Goal: Information Seeking & Learning: Learn about a topic

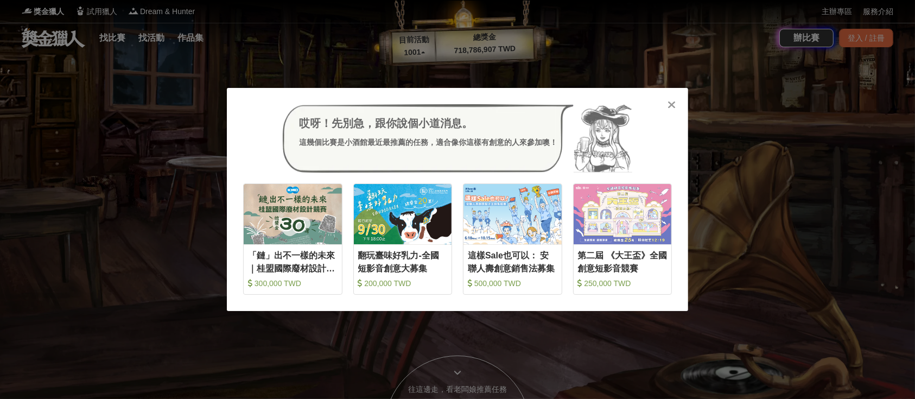
click at [115, 40] on div "哎呀！先別急，跟你說個小道消息。 這幾個比賽是小酒館最近最推薦的任務，適合像你這樣有創意的人來參加噢！ 收藏 「鏈」出不一樣的未來｜桂盟國際廢材設計競賽 30…" at bounding box center [457, 199] width 915 height 399
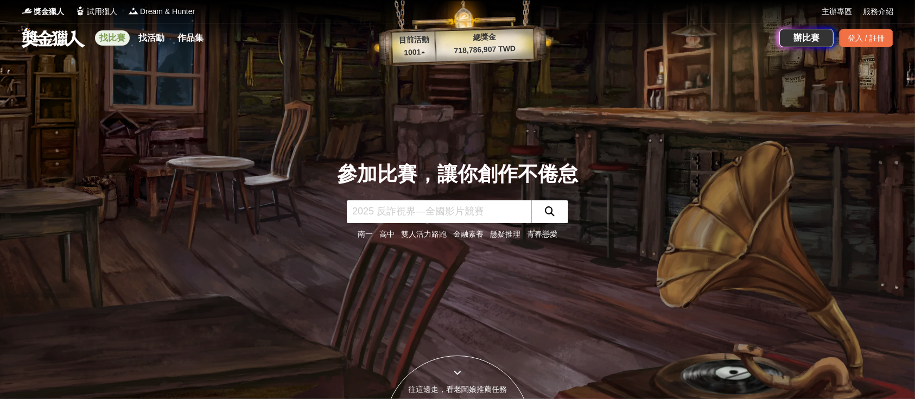
click at [118, 35] on link "找比賽" at bounding box center [112, 37] width 35 height 15
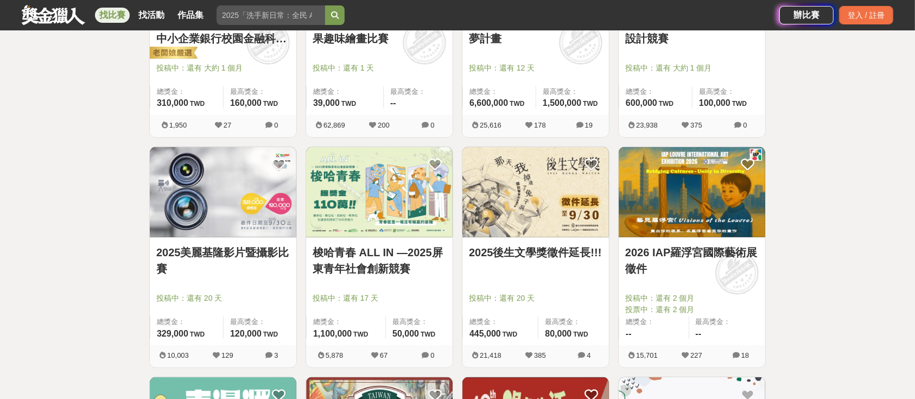
scroll to position [1375, 0]
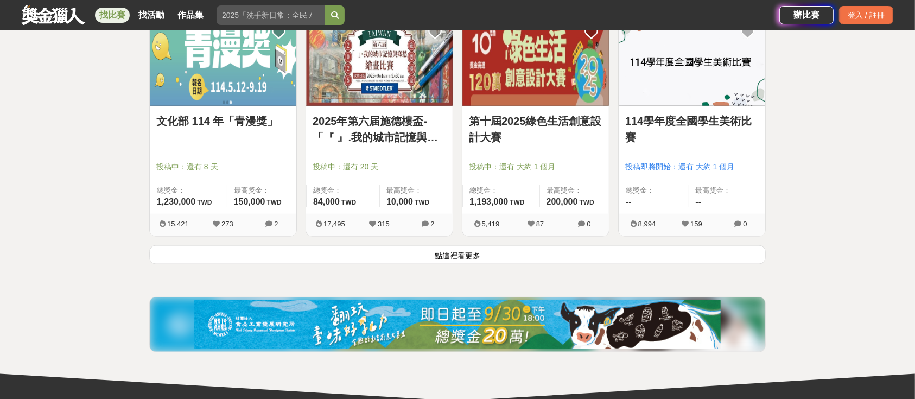
click at [413, 259] on button "點這裡看更多" at bounding box center [457, 254] width 617 height 19
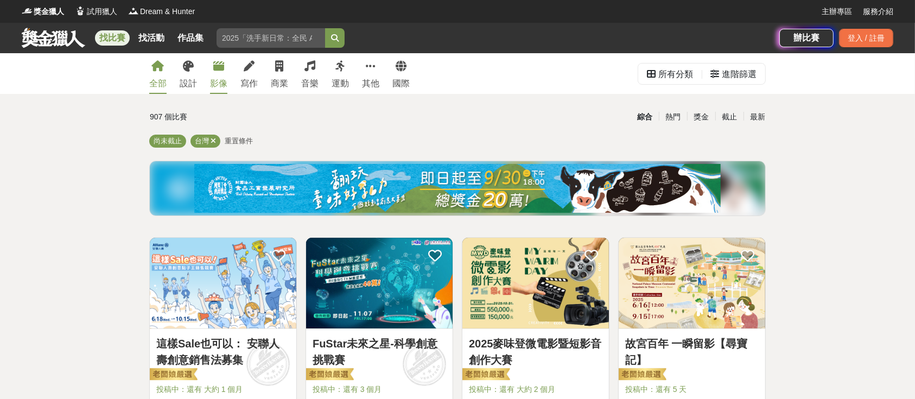
click at [221, 78] on div "影像" at bounding box center [218, 83] width 17 height 13
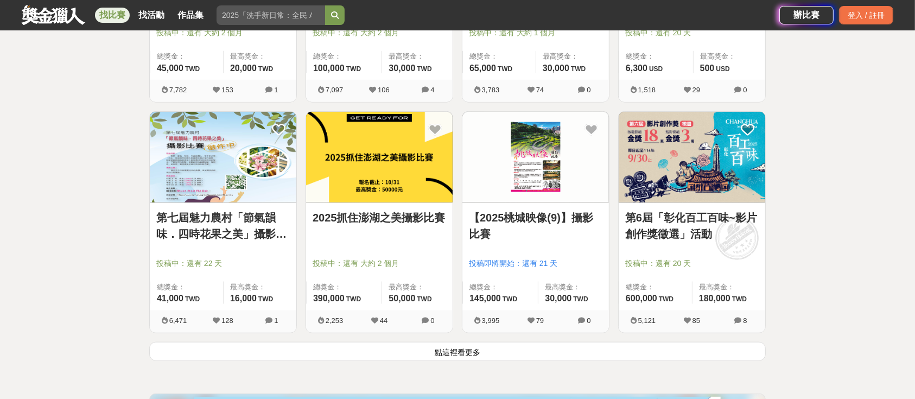
scroll to position [1375, 0]
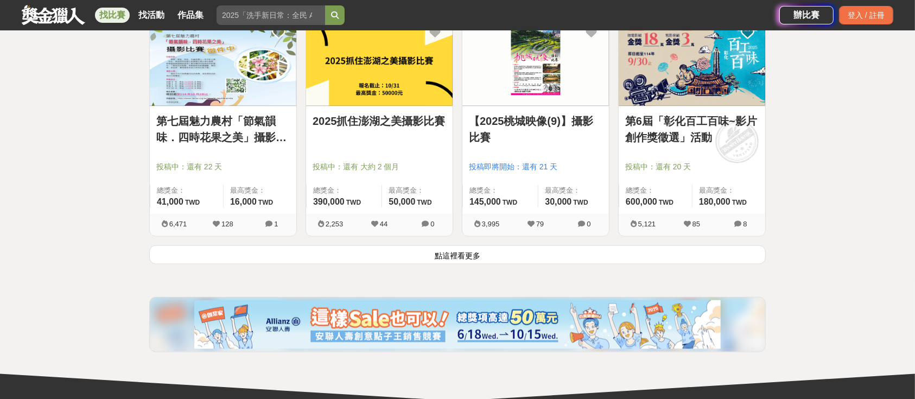
click at [386, 253] on button "點這裡看更多" at bounding box center [457, 254] width 617 height 19
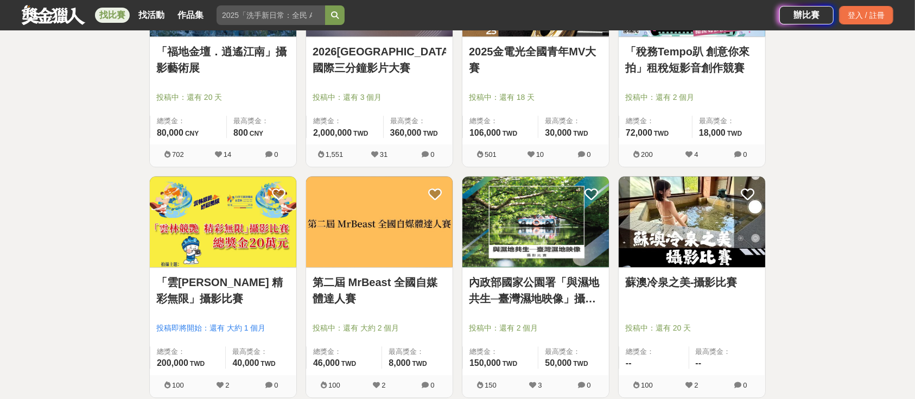
scroll to position [2678, 0]
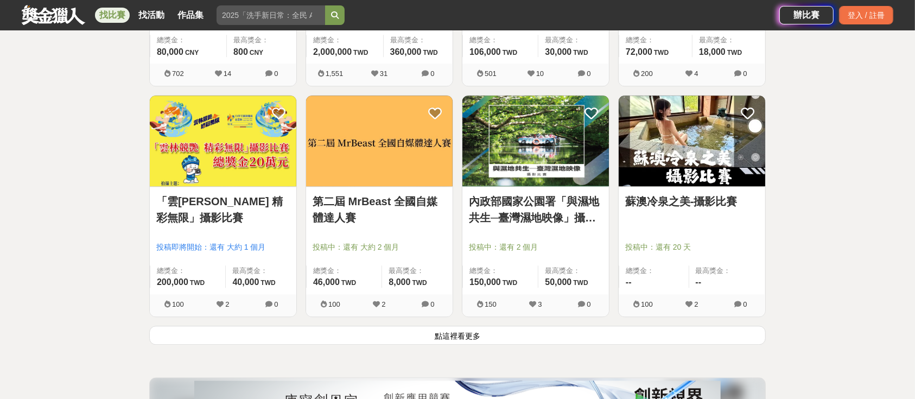
click at [436, 333] on button "點這裡看更多" at bounding box center [457, 335] width 617 height 19
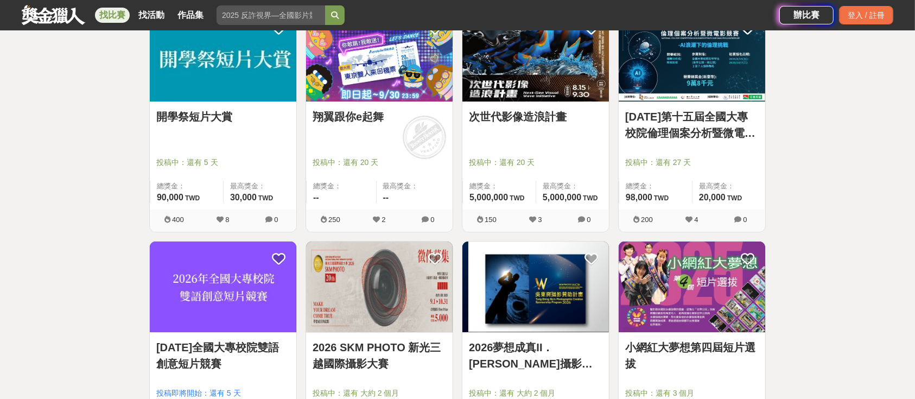
scroll to position [4052, 0]
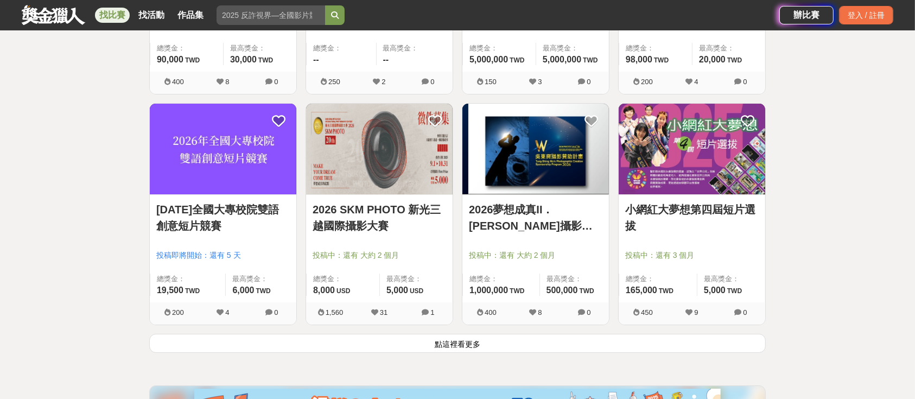
click at [316, 344] on button "點這裡看更多" at bounding box center [457, 343] width 617 height 19
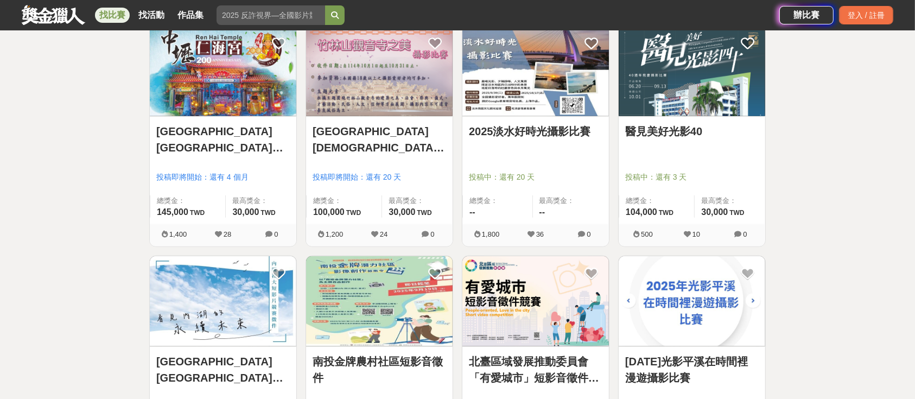
scroll to position [5500, 0]
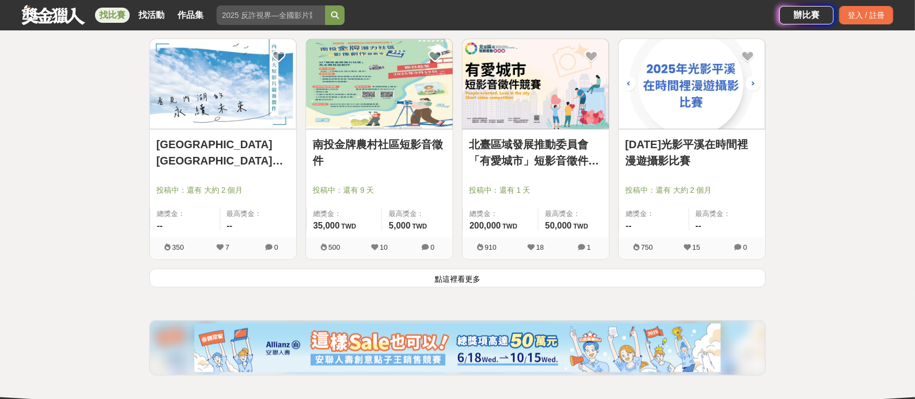
click at [264, 269] on button "點這裡看更多" at bounding box center [457, 278] width 617 height 19
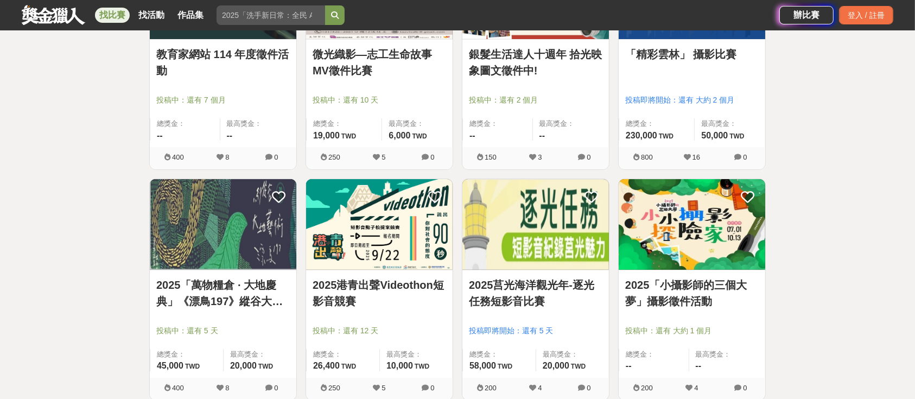
scroll to position [4451, 0]
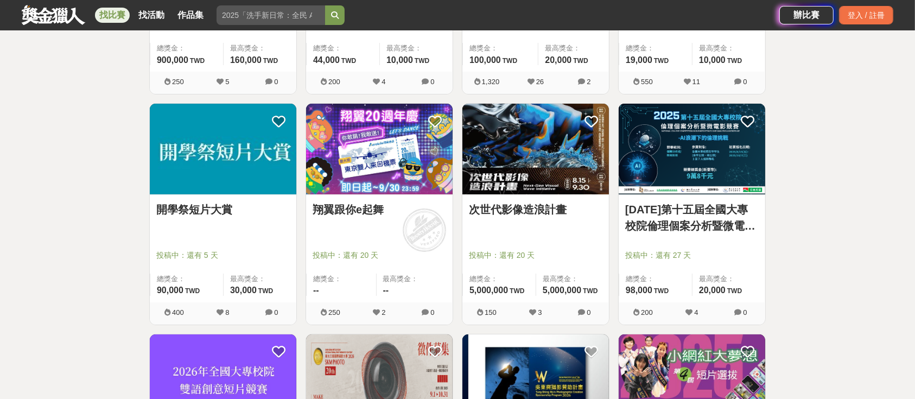
scroll to position [3945, 0]
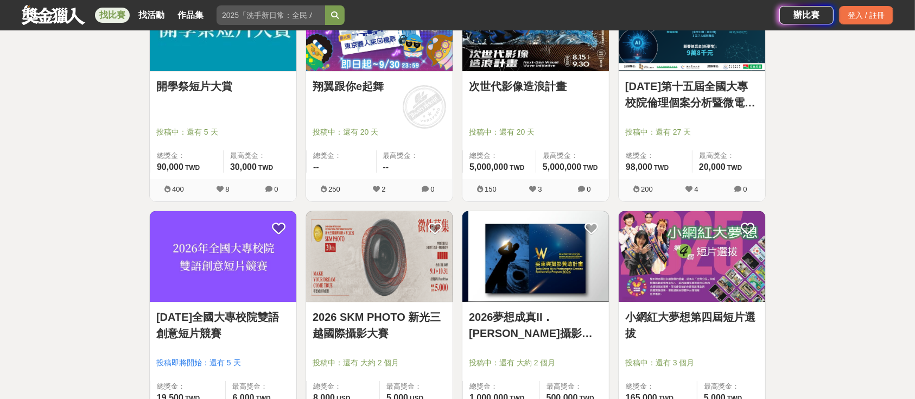
drag, startPoint x: 130, startPoint y: 161, endPoint x: 80, endPoint y: 157, distance: 50.1
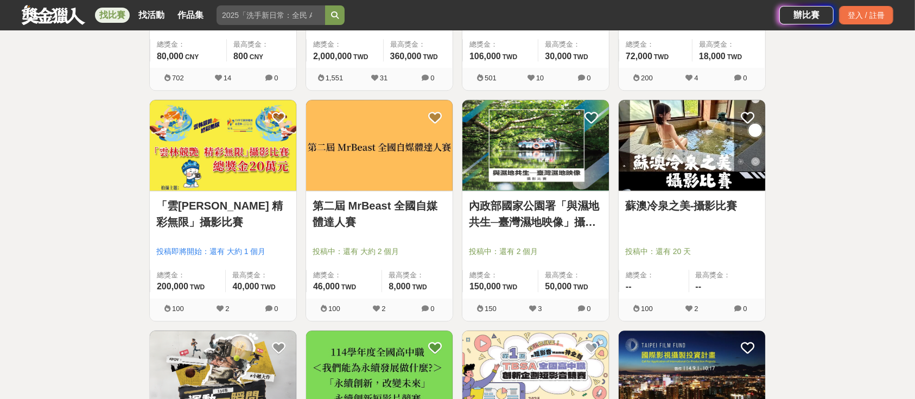
scroll to position [2570, 0]
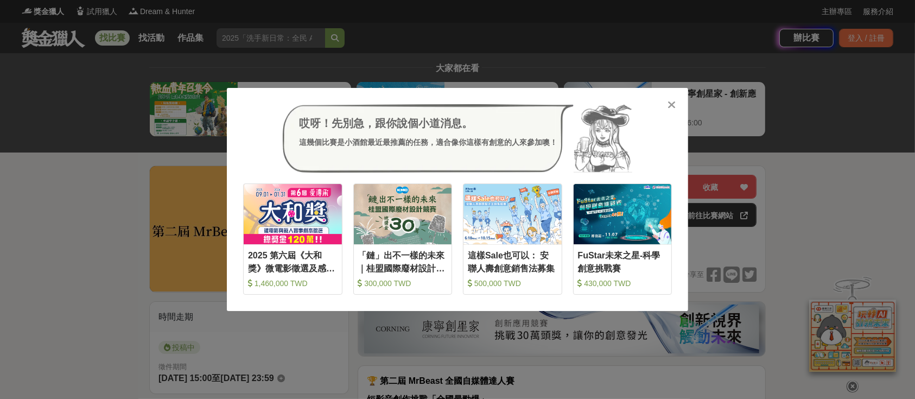
click at [667, 106] on div at bounding box center [672, 104] width 11 height 11
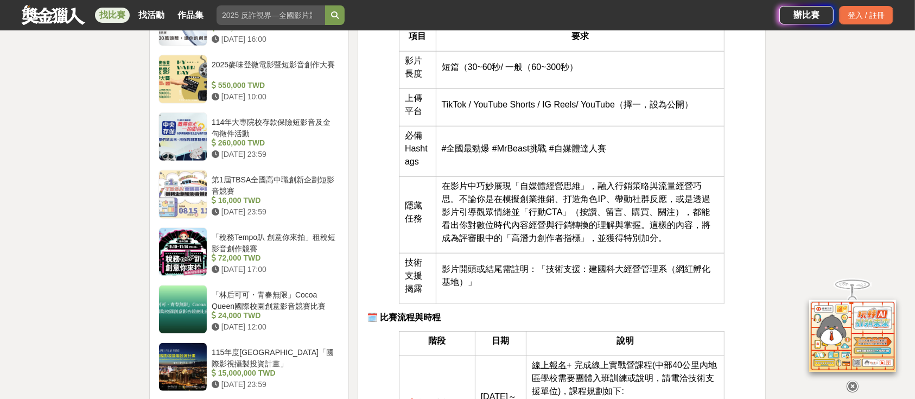
scroll to position [796, 0]
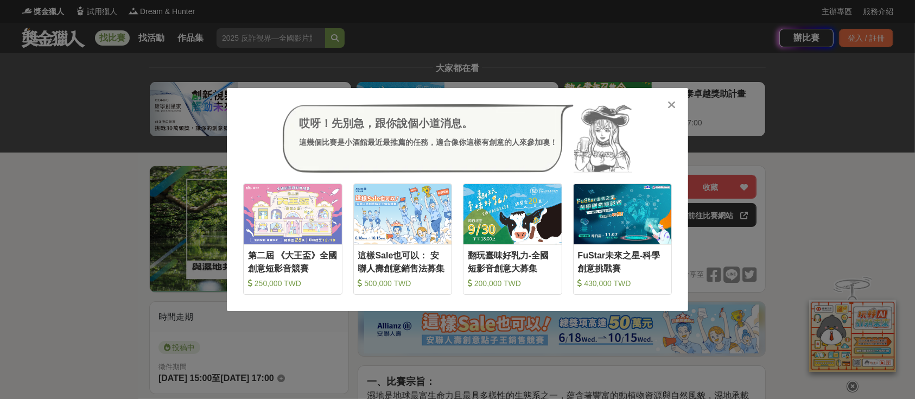
click at [669, 100] on icon at bounding box center [672, 104] width 8 height 11
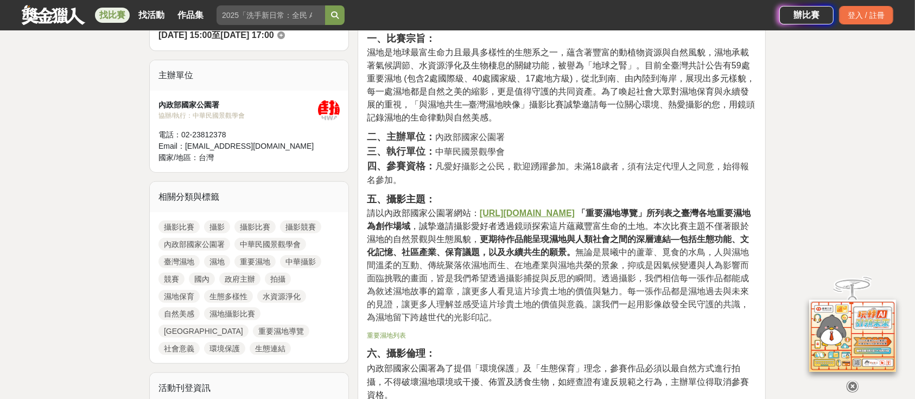
scroll to position [506, 0]
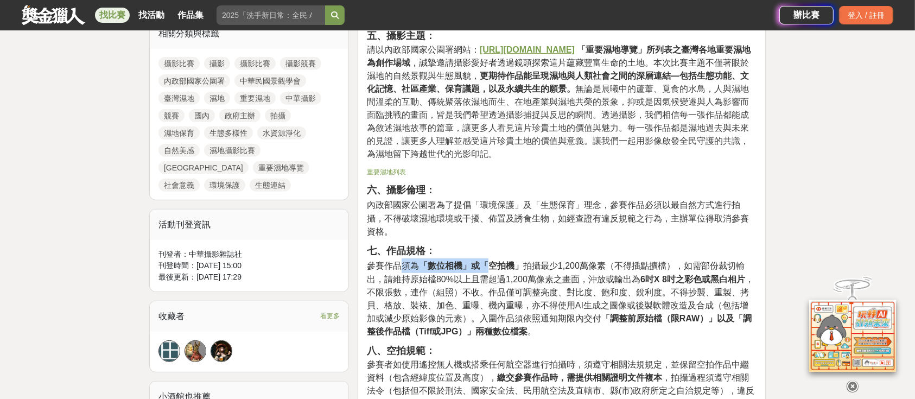
drag, startPoint x: 402, startPoint y: 260, endPoint x: 485, endPoint y: 263, distance: 83.1
click at [485, 263] on span "參賽作品須為 「數位相機」或「空拍機」 拍攝最少1,200萬像素（不得插點擴檔），如需部份裁切輸出，請維持原始檔80%以上且需超過1,200萬像素之畫面，沖放…" at bounding box center [560, 298] width 387 height 75
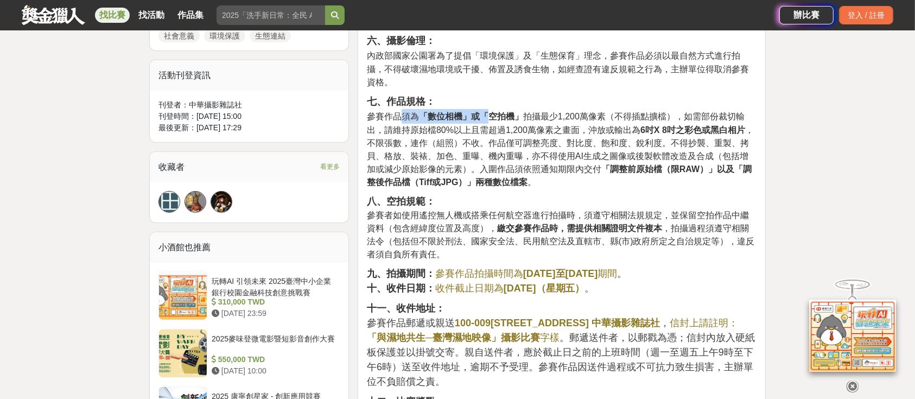
scroll to position [651, 0]
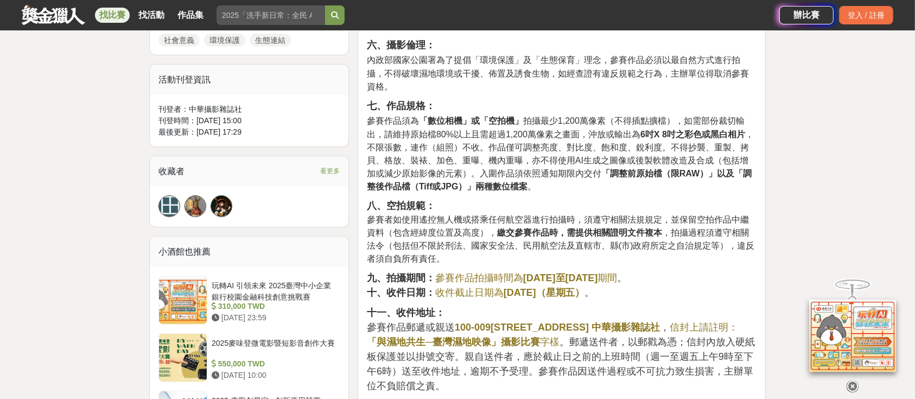
click at [479, 137] on span "參賽作品須為 「數位相機」或「空拍機」 拍攝最少1,200萬像素（不得插點擴檔），如需部份裁切輸出，請維持原始檔80%以上且需超過1,200萬像素之畫面，沖放…" at bounding box center [560, 153] width 387 height 75
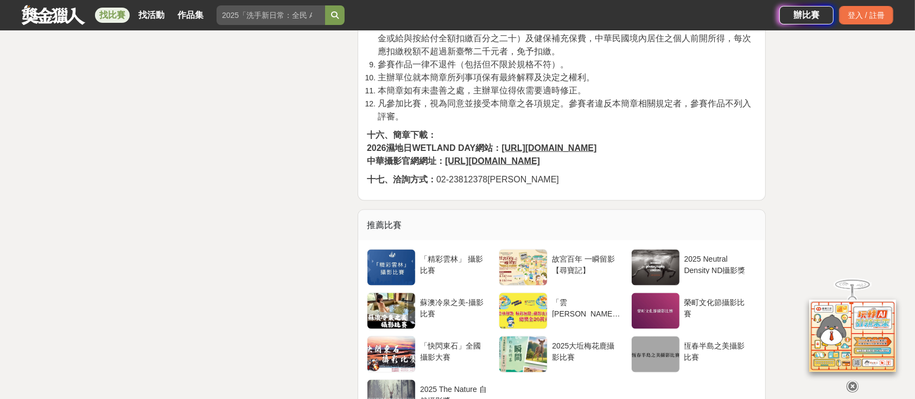
scroll to position [1664, 0]
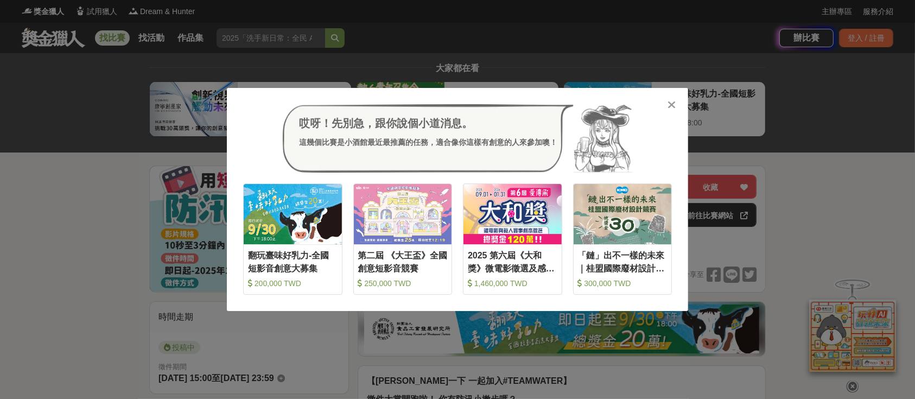
click at [677, 104] on div at bounding box center [672, 104] width 11 height 11
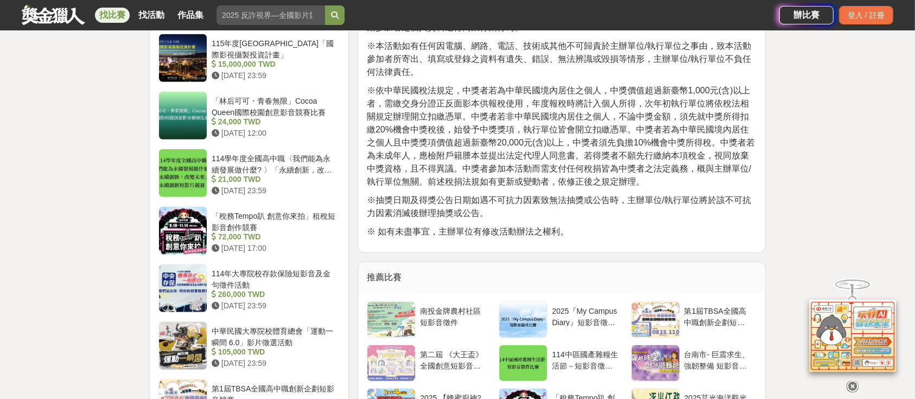
scroll to position [1086, 0]
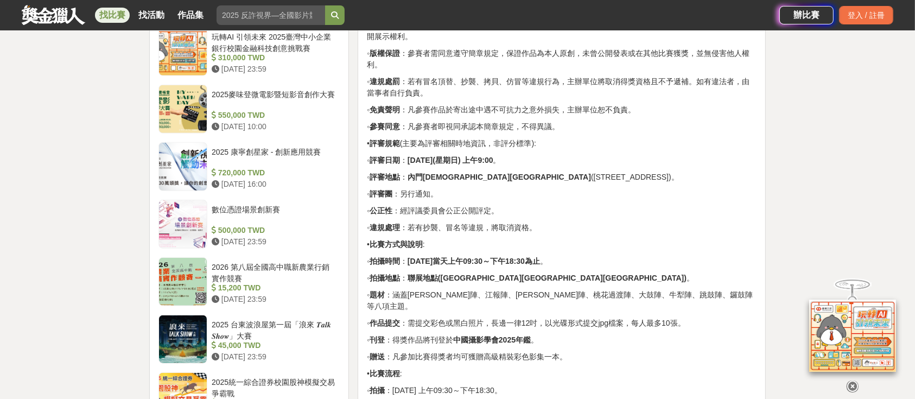
scroll to position [941, 0]
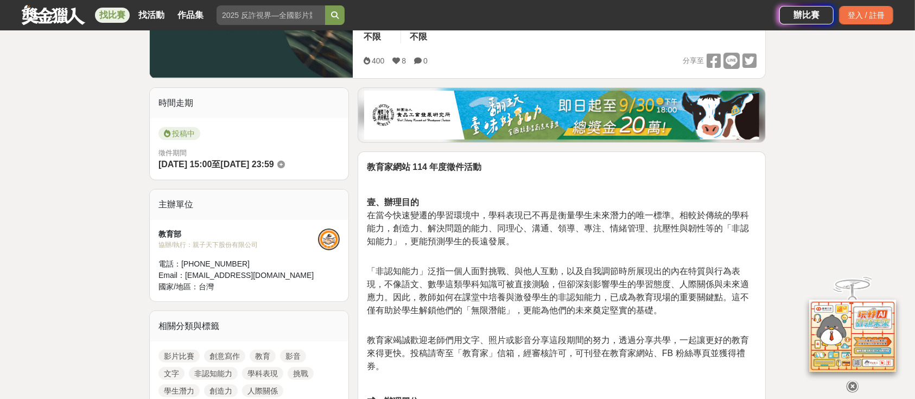
scroll to position [72, 0]
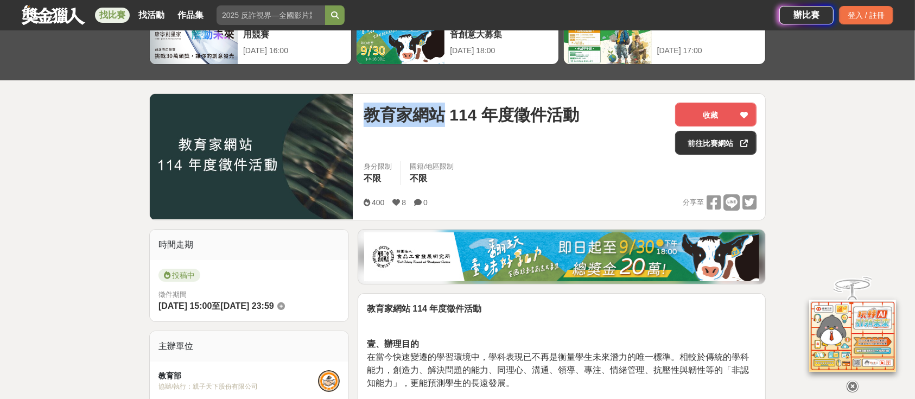
drag, startPoint x: 369, startPoint y: 115, endPoint x: 429, endPoint y: 117, distance: 60.3
click at [441, 117] on span "教育家網站 114 年度徵件活動" at bounding box center [471, 115] width 215 height 24
copy span "教育家網站"
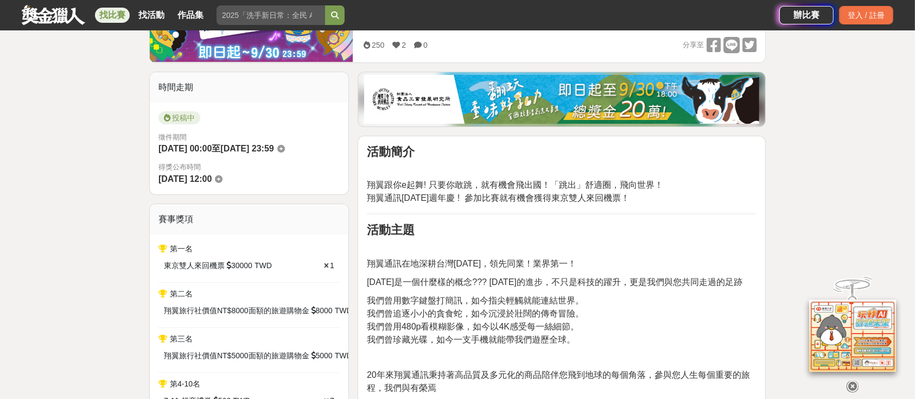
scroll to position [217, 0]
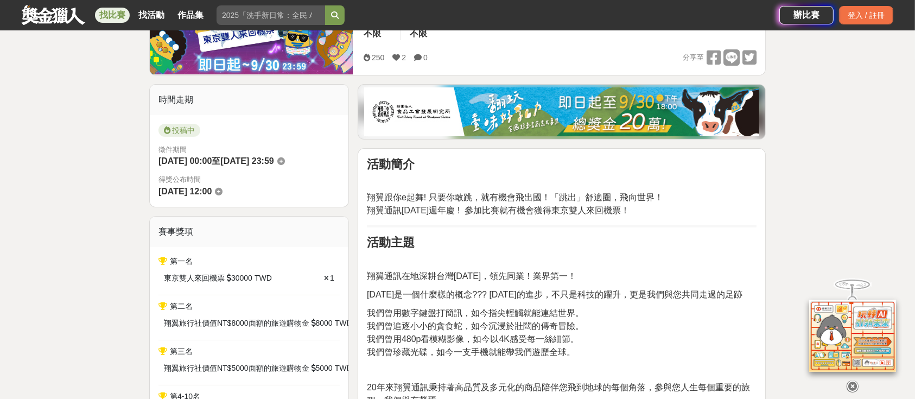
drag, startPoint x: 530, startPoint y: 149, endPoint x: 435, endPoint y: 186, distance: 101.4
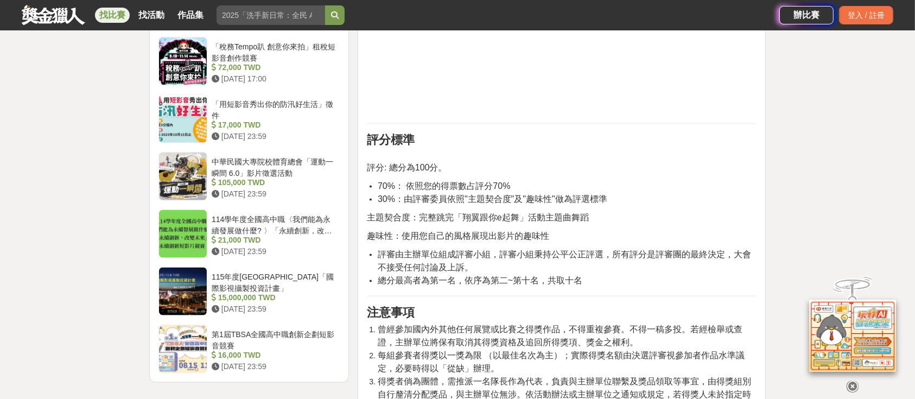
scroll to position [1592, 0]
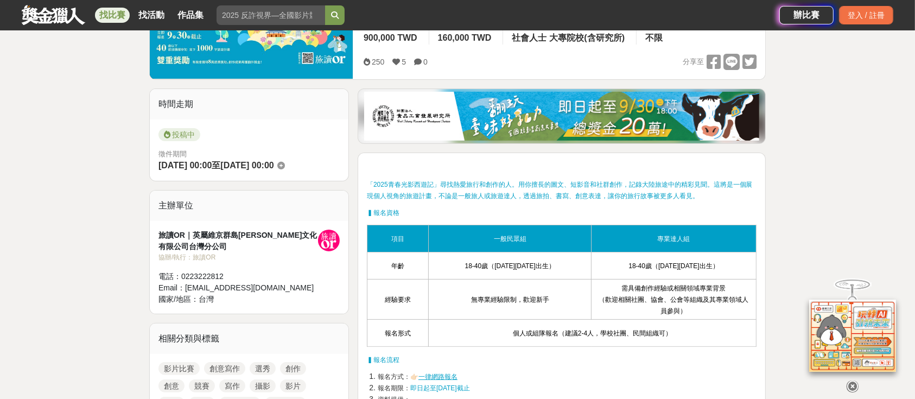
scroll to position [72, 0]
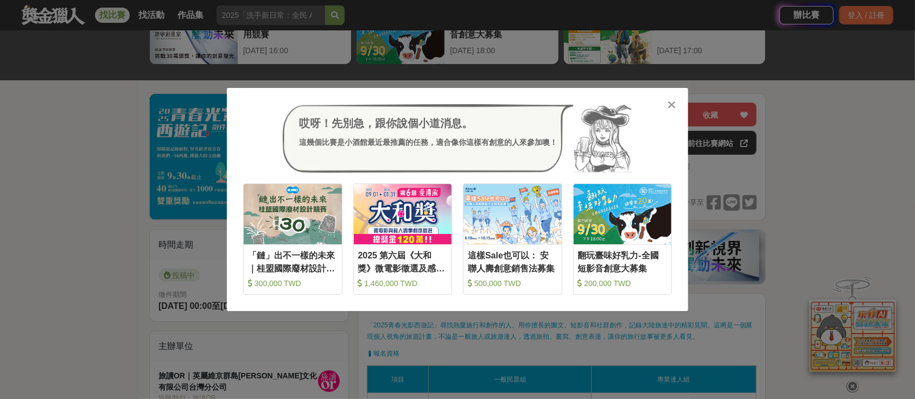
click at [670, 103] on icon at bounding box center [672, 104] width 8 height 11
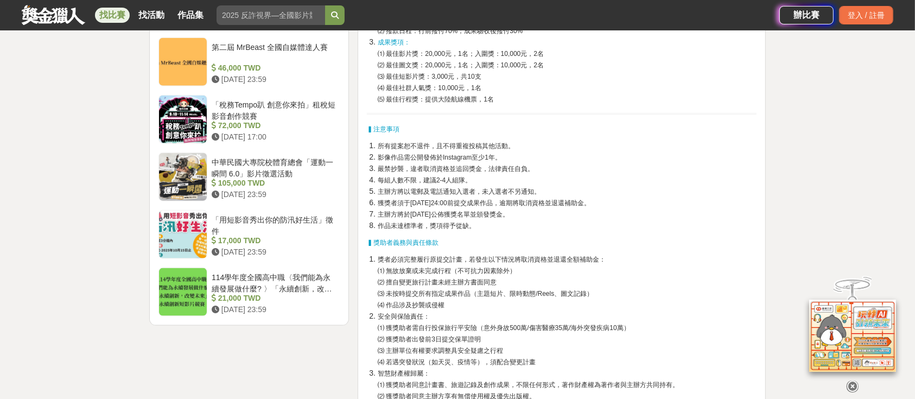
scroll to position [1303, 0]
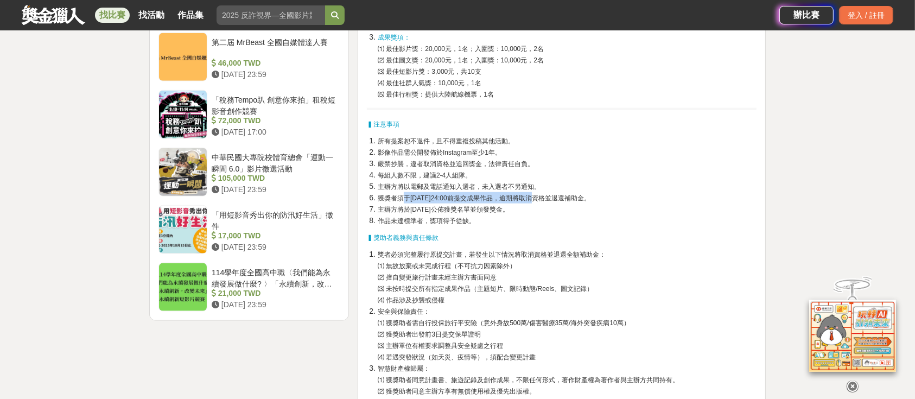
drag, startPoint x: 404, startPoint y: 196, endPoint x: 535, endPoint y: 210, distance: 131.6
click at [534, 203] on ol "所有提案恕不退件，且不得重複投稿其他活動。 影像作品需公開發佈於Instagram至少1年。 嚴禁抄襲，違者取消資格並追回獎金，法律責任自負。 每組人數不限，…" at bounding box center [562, 180] width 390 height 91
click at [535, 219] on li "作品未達標準者，獎項得予從缺。" at bounding box center [567, 220] width 379 height 11
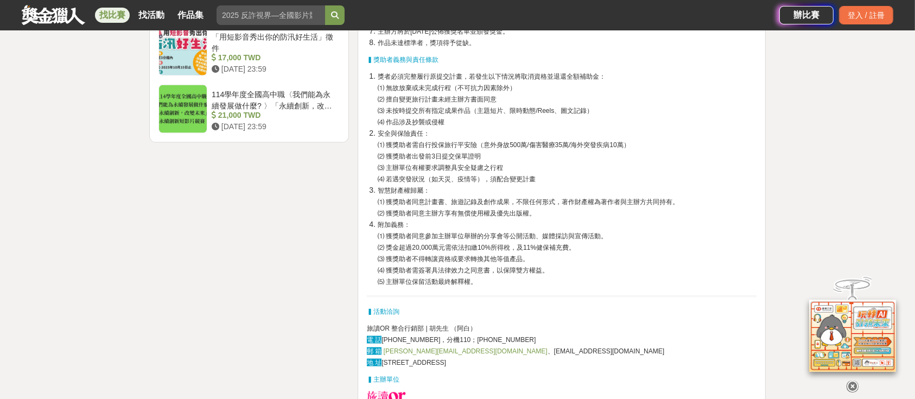
scroll to position [1592, 0]
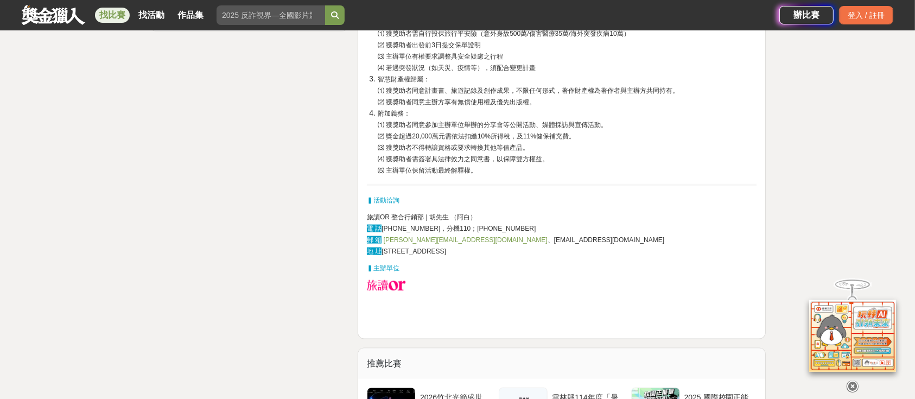
click at [737, 195] on p "▍活動洽詢" at bounding box center [562, 199] width 390 height 11
click at [444, 238] on span "eric@orchina.net 、event@orstyle.net" at bounding box center [523, 240] width 283 height 8
drag, startPoint x: 384, startPoint y: 239, endPoint x: 440, endPoint y: 241, distance: 55.4
click at [440, 241] on span "eric@orchina.net 、event@orstyle.net" at bounding box center [523, 240] width 283 height 8
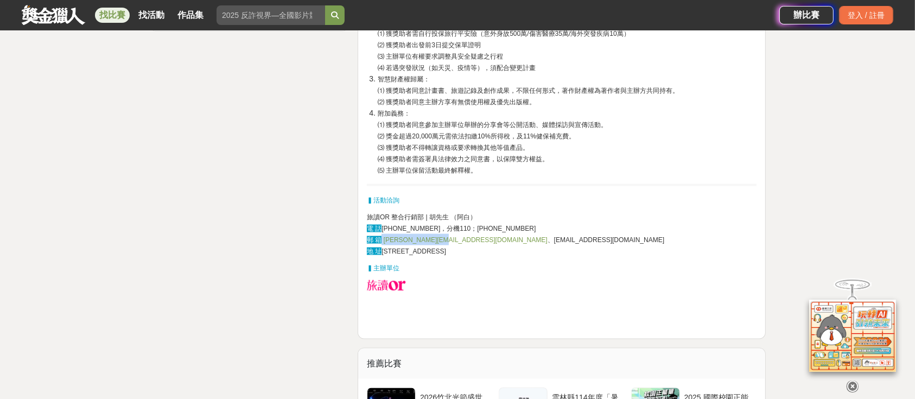
copy span "eric@orchina.net"
drag, startPoint x: 363, startPoint y: 215, endPoint x: 445, endPoint y: 217, distance: 82.0
copy span "旅讀OR 整合行銷部 | 胡先生"
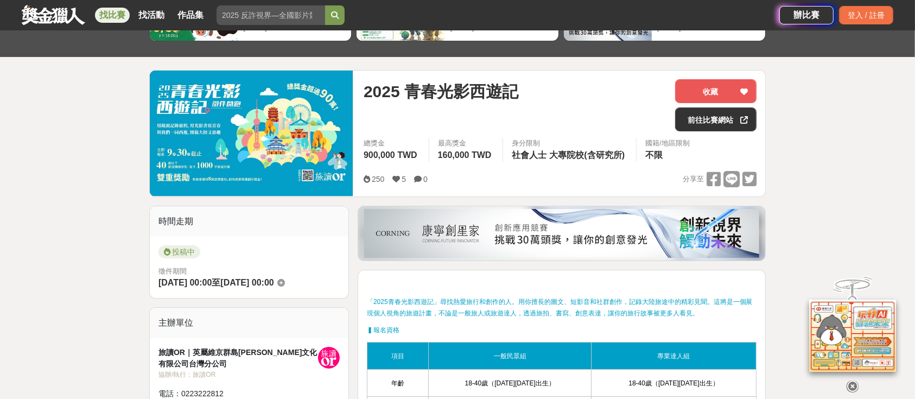
scroll to position [0, 0]
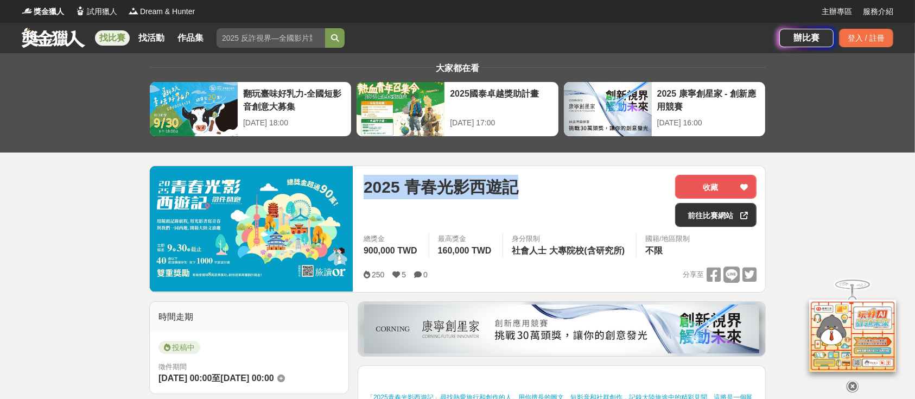
drag, startPoint x: 360, startPoint y: 185, endPoint x: 517, endPoint y: 194, distance: 156.6
click at [517, 194] on div "2025 青春光影西遊記 收藏 前往比賽網站 總獎金 900,000 TWD 最高獎金 160,000 TWD 身分限制 社會人士 大專院校(含研究所) 國籍…" at bounding box center [560, 229] width 410 height 126
copy span "2025 青春光影西遊記"
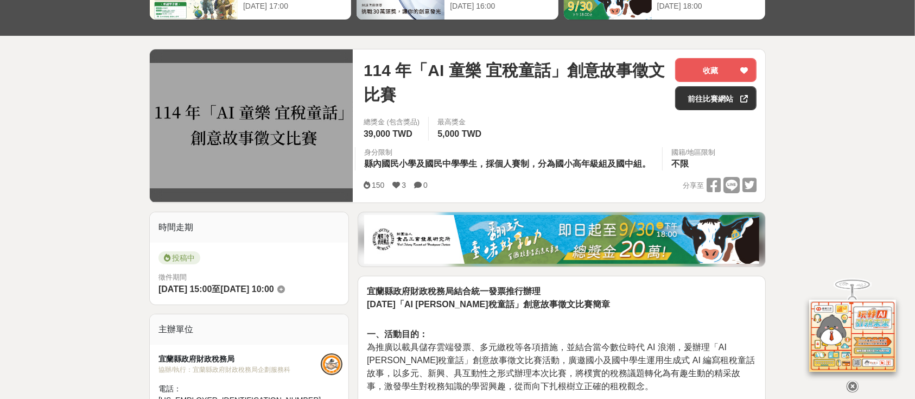
scroll to position [289, 0]
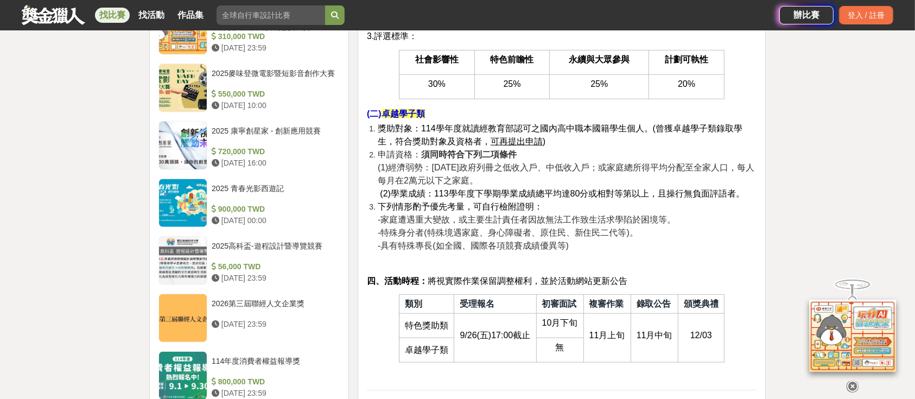
scroll to position [796, 0]
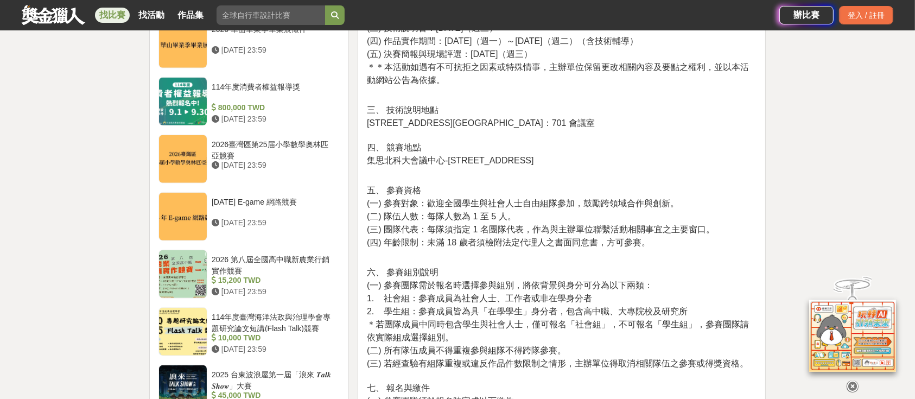
scroll to position [1158, 0]
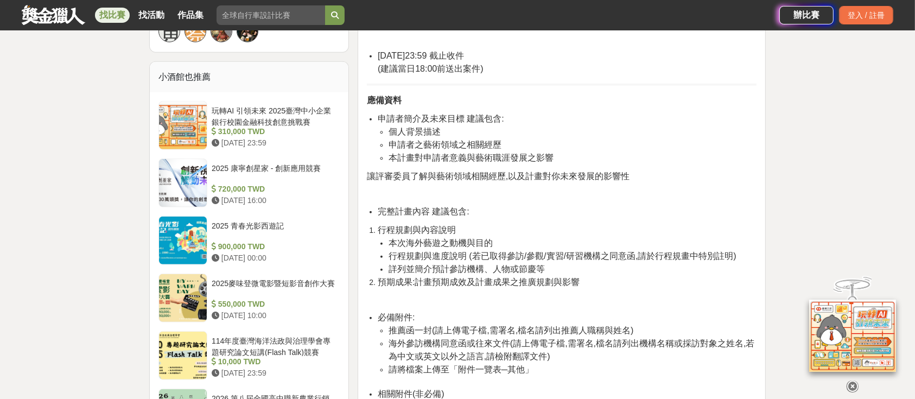
scroll to position [868, 0]
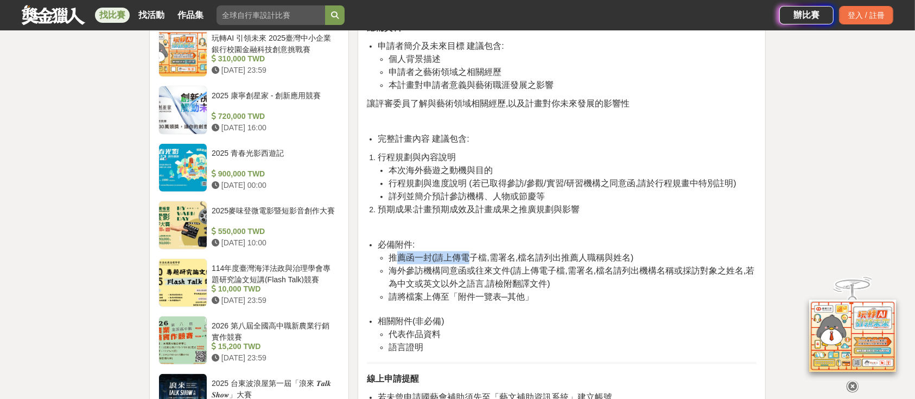
drag, startPoint x: 398, startPoint y: 255, endPoint x: 440, endPoint y: 268, distance: 43.6
click at [468, 258] on span "推薦函一封(請上傳電子檔,需署名,檔名請列出推薦人職稱與姓名)" at bounding box center [511, 257] width 245 height 9
click at [424, 271] on span "海外參訪機構同意函或往來文件(請上傳電子檔,需署名,檔名請列出機構名稱或採訪對象之姓名,若為中文或英文以外之語言,請檢附翻譯文件)" at bounding box center [572, 277] width 366 height 22
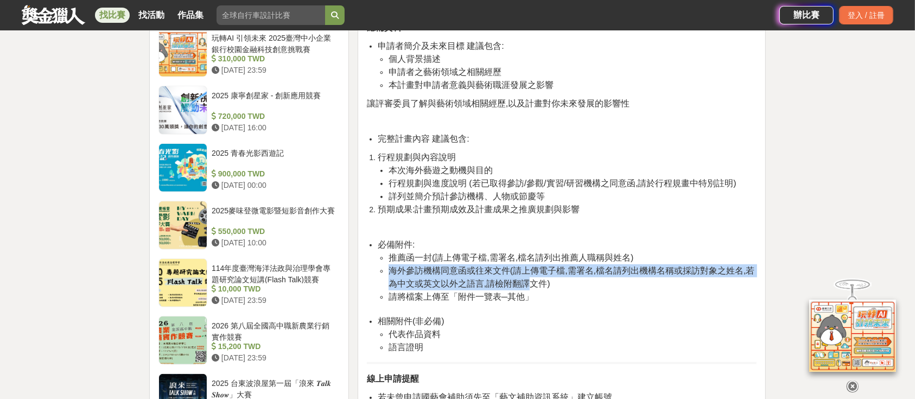
drag, startPoint x: 388, startPoint y: 267, endPoint x: 529, endPoint y: 288, distance: 142.1
click at [528, 288] on ul "推薦函一封(請上傳電子檔,需署名,檔名請列出推薦人職稱與姓名) 海外參訪機構同意函或往來文件(請上傳電子檔,需署名,檔名請列出機構名稱或採訪對象之姓名,若為中…" at bounding box center [567, 283] width 379 height 64
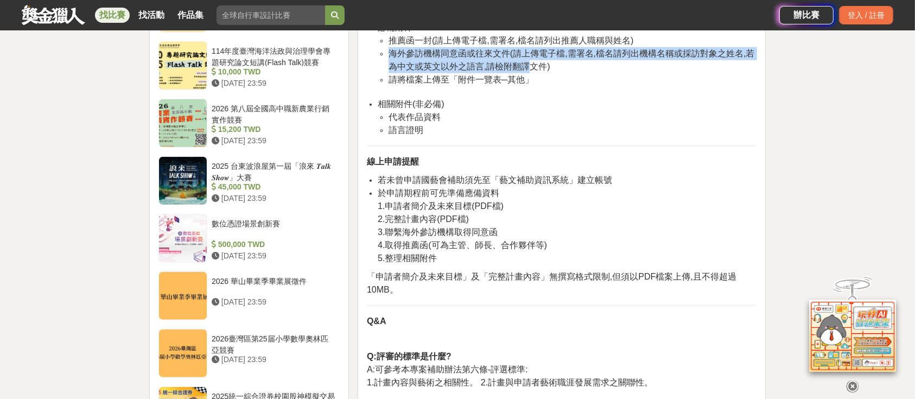
scroll to position [1230, 0]
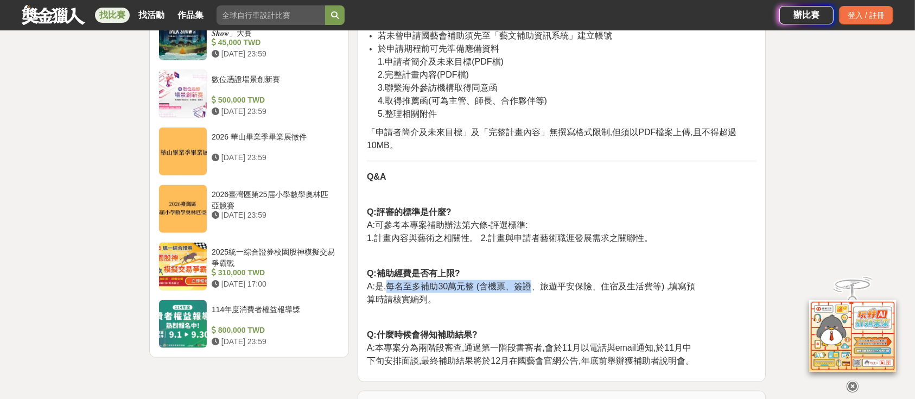
drag, startPoint x: 390, startPoint y: 284, endPoint x: 536, endPoint y: 293, distance: 146.8
click at [534, 291] on span "A:是,每名至多補助30萬元整 (含機票、簽證、旅遊平安保險、住宿及生活費等) ,填寫預" at bounding box center [531, 286] width 328 height 9
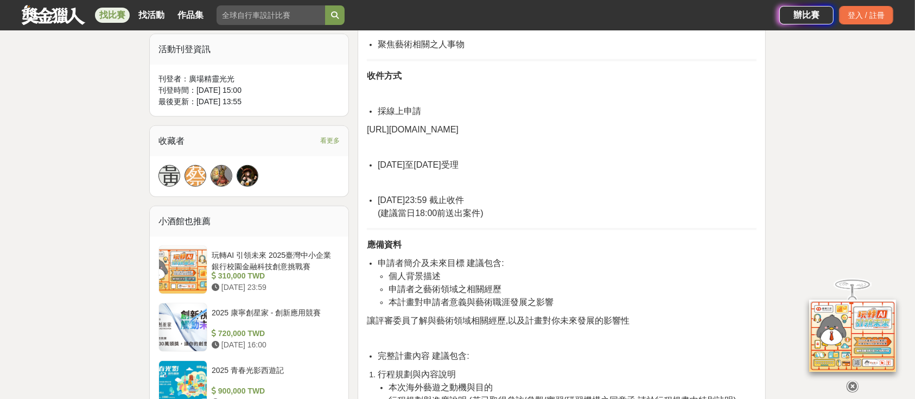
scroll to position [941, 0]
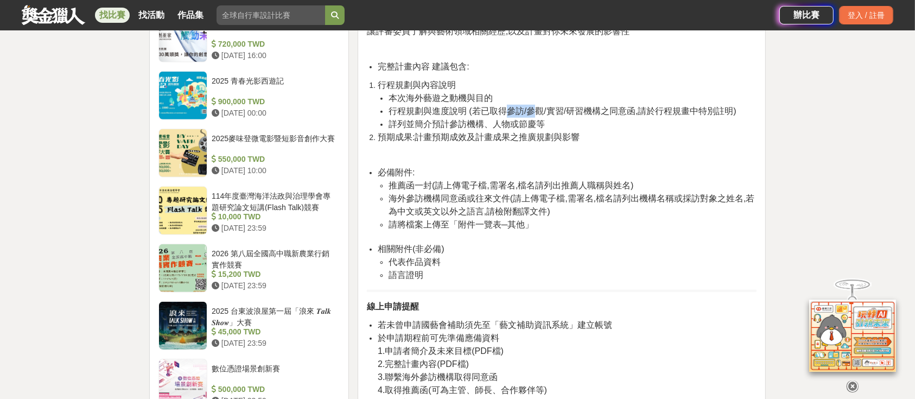
drag, startPoint x: 508, startPoint y: 107, endPoint x: 537, endPoint y: 104, distance: 29.0
click at [536, 106] on span "行程規劃與進度說明 (若已取得參訪/參觀/實習/研習機構之同意函,請於行程規畫中特別註明)" at bounding box center [563, 110] width 348 height 9
click at [525, 153] on p at bounding box center [562, 154] width 390 height 11
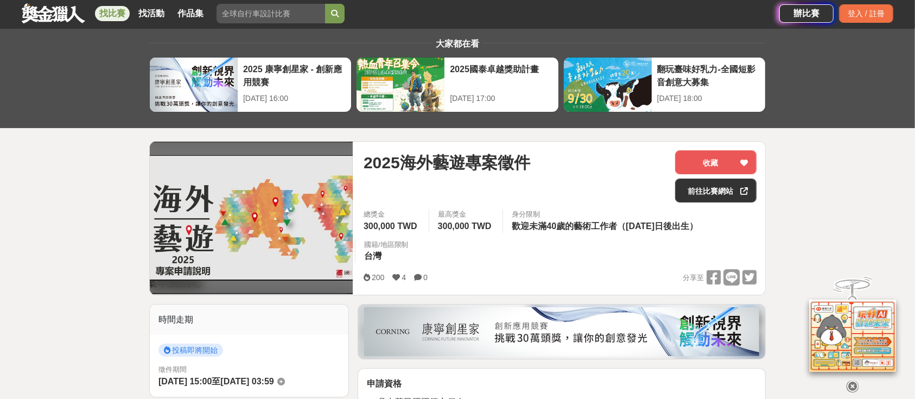
scroll to position [0, 0]
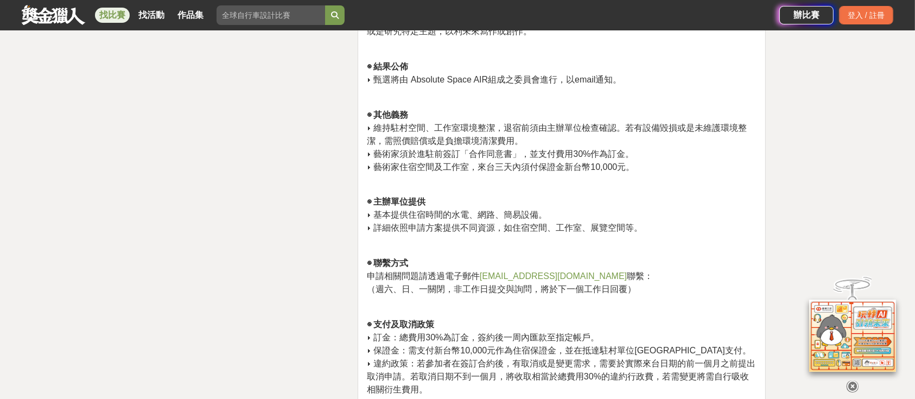
scroll to position [1954, 0]
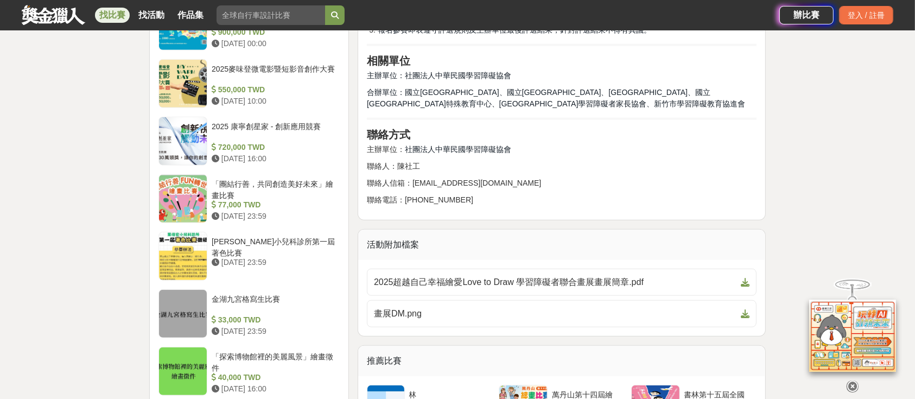
scroll to position [1013, 0]
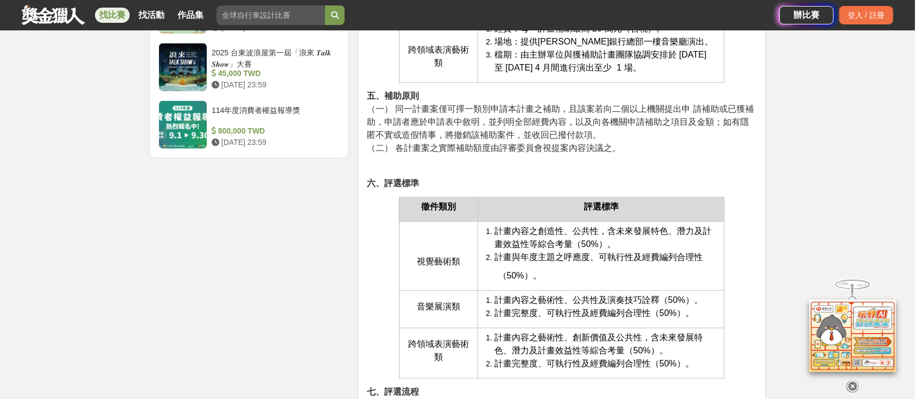
scroll to position [1303, 0]
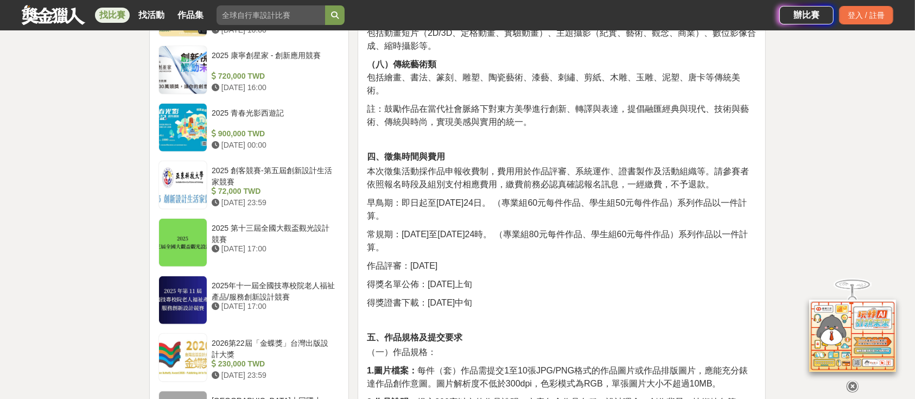
scroll to position [1013, 0]
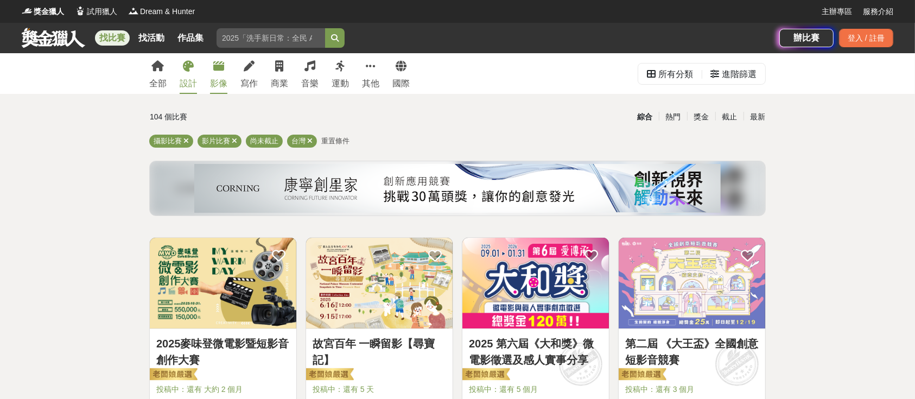
click at [188, 69] on icon at bounding box center [188, 66] width 11 height 11
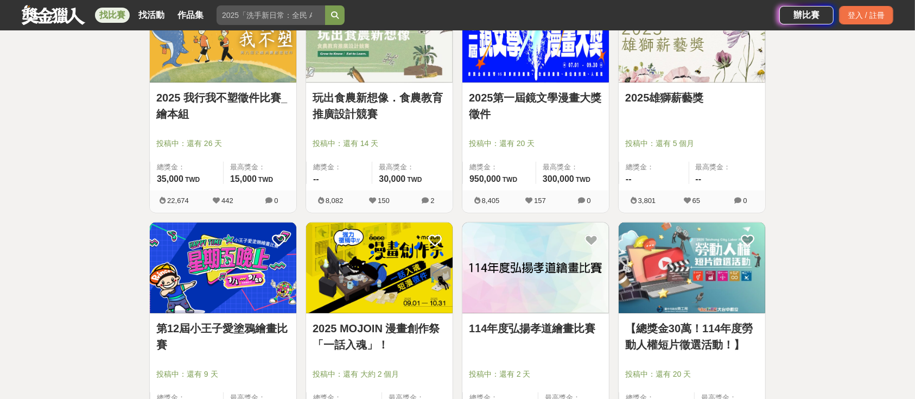
scroll to position [1303, 0]
